Goal: Task Accomplishment & Management: Manage account settings

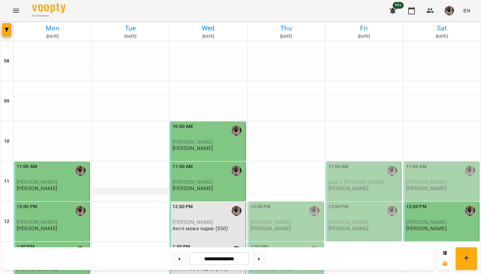
scroll to position [312, 0]
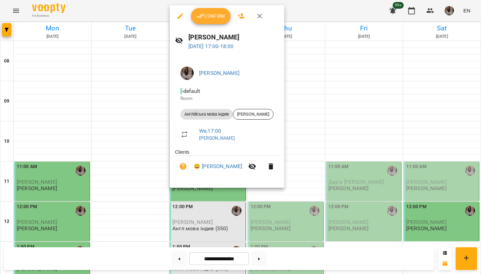
click at [223, 15] on span "Confirm" at bounding box center [210, 16] width 29 height 8
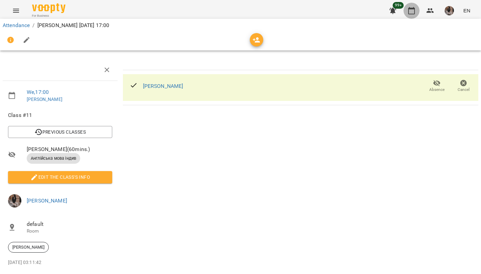
click at [411, 10] on icon "button" at bounding box center [411, 11] width 8 height 8
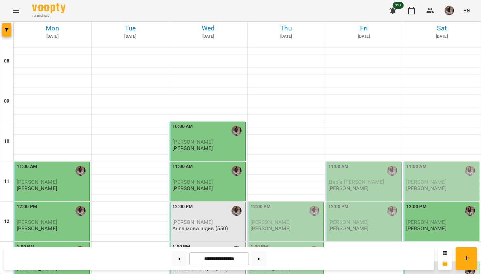
scroll to position [317, 0]
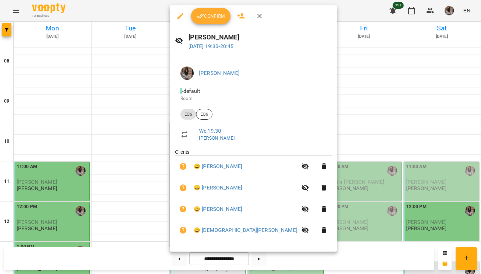
click at [216, 20] on button "Confirm" at bounding box center [210, 16] width 39 height 16
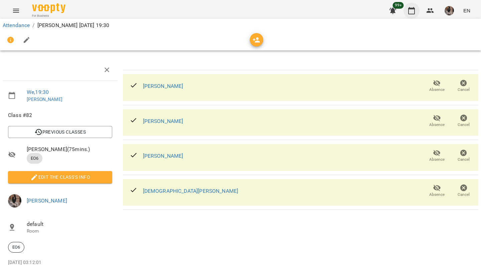
click at [409, 11] on icon "button" at bounding box center [411, 11] width 8 height 8
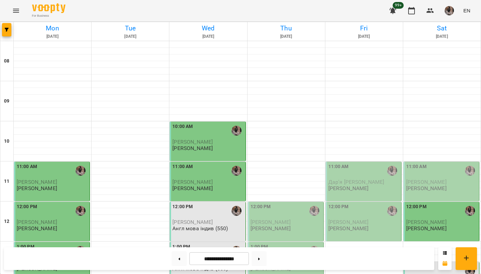
scroll to position [156, 0]
click at [263, 255] on button at bounding box center [259, 258] width 15 height 15
type input "**********"
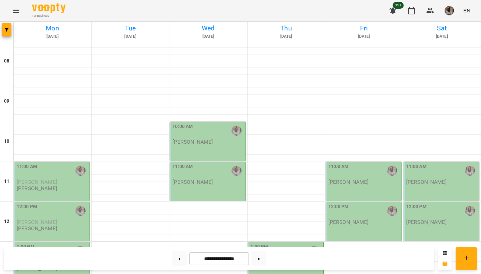
scroll to position [62, 0]
